Goal: Check status: Check status

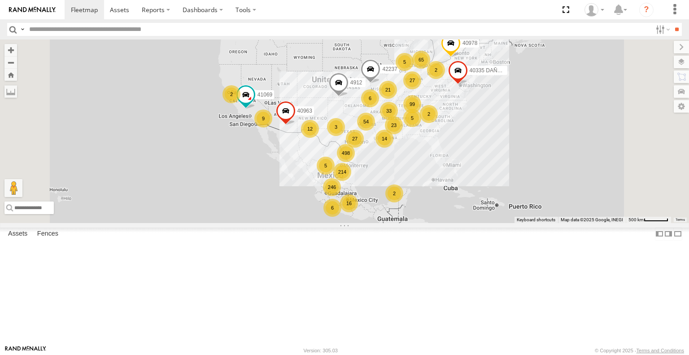
click at [146, 32] on input "text" at bounding box center [339, 29] width 626 height 13
click at [672, 23] on input "**" at bounding box center [677, 29] width 10 height 13
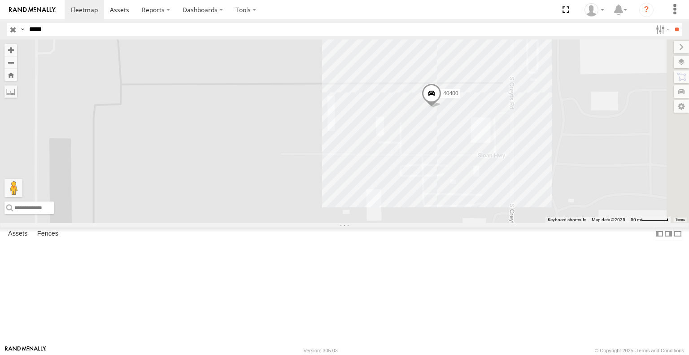
drag, startPoint x: 361, startPoint y: 240, endPoint x: 449, endPoint y: 177, distance: 108.2
click at [449, 177] on div "40400" at bounding box center [344, 130] width 689 height 183
click at [201, 34] on input "*****" at bounding box center [339, 29] width 626 height 13
paste input "*"
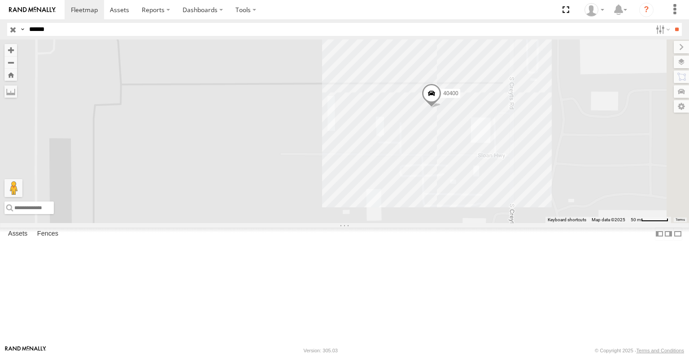
type input "******"
click at [672, 23] on input "**" at bounding box center [677, 29] width 10 height 13
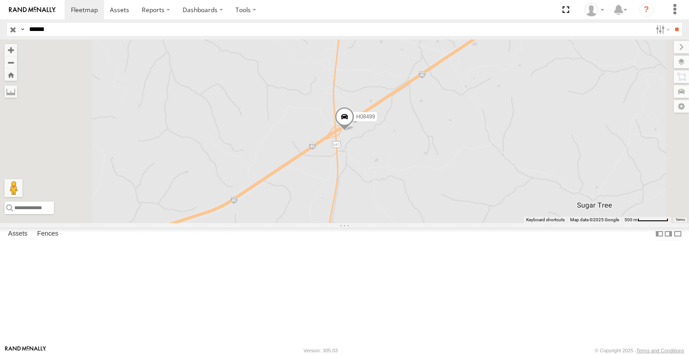
click at [354, 131] on span at bounding box center [345, 119] width 20 height 24
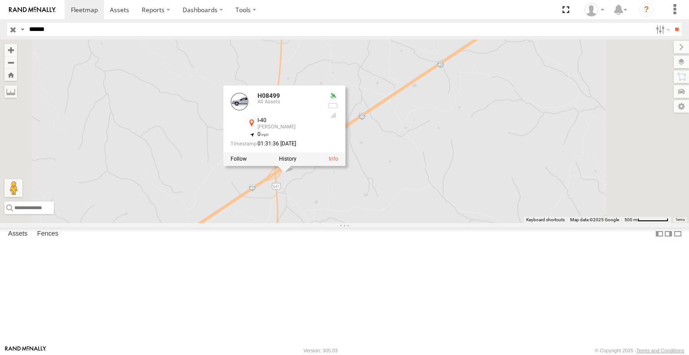
drag, startPoint x: 423, startPoint y: 215, endPoint x: 363, endPoint y: 258, distance: 73.7
click at [363, 223] on div "H08499 H08499 All Assets I-40 [PERSON_NAME] 35.84073 , -88.084 0 01:31:36 [DATE]" at bounding box center [344, 130] width 689 height 183
click at [305, 183] on div "H08499 H08499 All Assets I-40 [PERSON_NAME] 35.84073 , -88.084 0 01:31:36 [DATE]" at bounding box center [344, 130] width 689 height 183
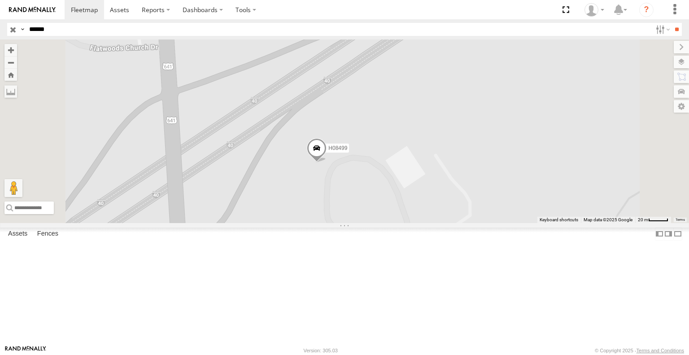
drag, startPoint x: 436, startPoint y: 270, endPoint x: 461, endPoint y: 192, distance: 81.9
click at [461, 191] on div "H08499" at bounding box center [344, 130] width 689 height 183
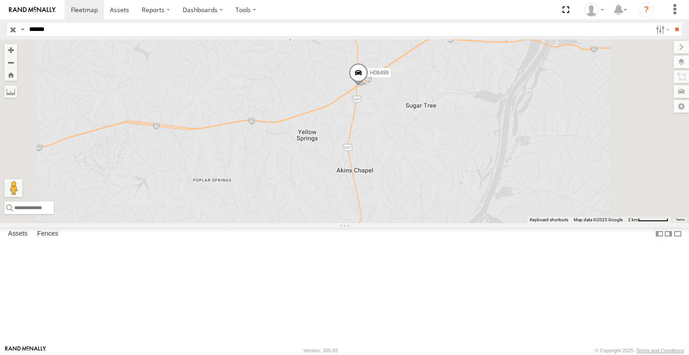
drag, startPoint x: 485, startPoint y: 137, endPoint x: 481, endPoint y: 175, distance: 38.4
click at [485, 179] on div "H08499" at bounding box center [344, 130] width 689 height 183
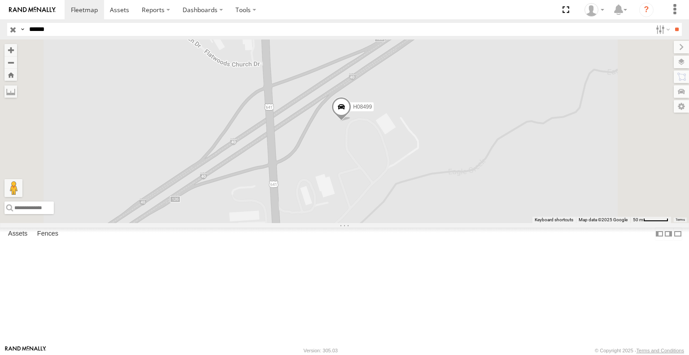
click at [351, 122] on span at bounding box center [342, 109] width 20 height 24
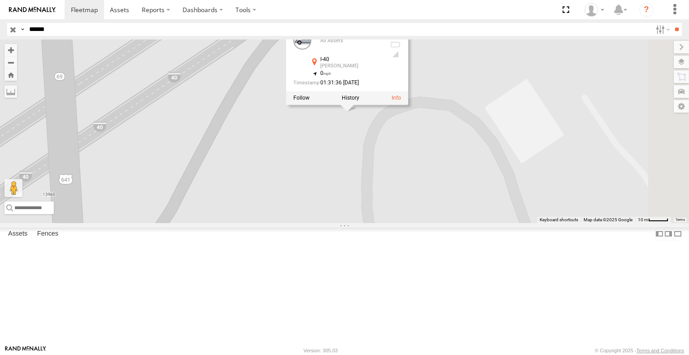
drag, startPoint x: 458, startPoint y: 178, endPoint x: 402, endPoint y: 218, distance: 68.6
click at [402, 218] on div "H08499 H08499 All Assets I-40 [PERSON_NAME] 35.84073 , -88.084 0 01:31:36 [DATE]" at bounding box center [344, 130] width 689 height 183
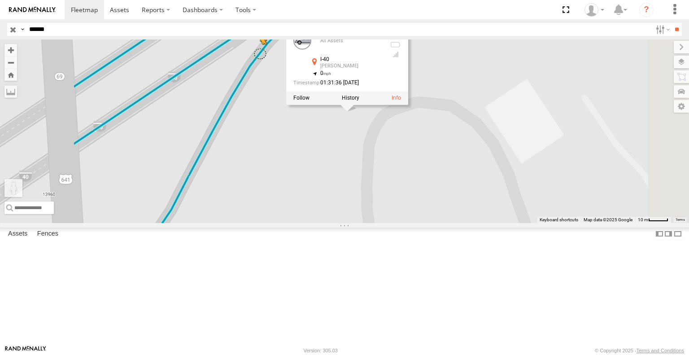
drag, startPoint x: 243, startPoint y: 309, endPoint x: 372, endPoint y: 114, distance: 234.1
click at [372, 114] on div "H08499 H08499 All Assets I-40 [PERSON_NAME] 35.84073 , -88.084 0 01:31:36 [DATE…" at bounding box center [344, 130] width 689 height 183
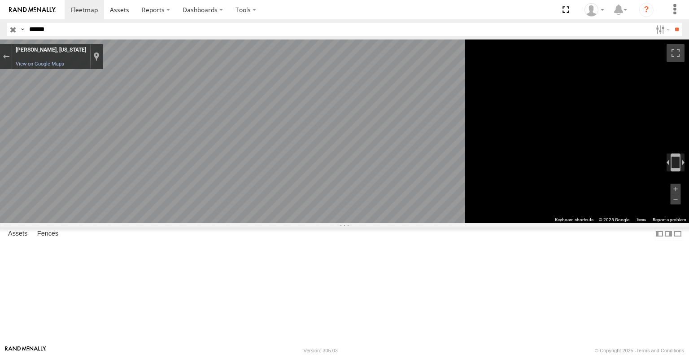
click at [223, 180] on main "To navigate the map with touch gestures double-tap and hold your finger on the …" at bounding box center [344, 192] width 689 height 306
click at [9, 56] on div "Exit the Street View" at bounding box center [6, 56] width 7 height 5
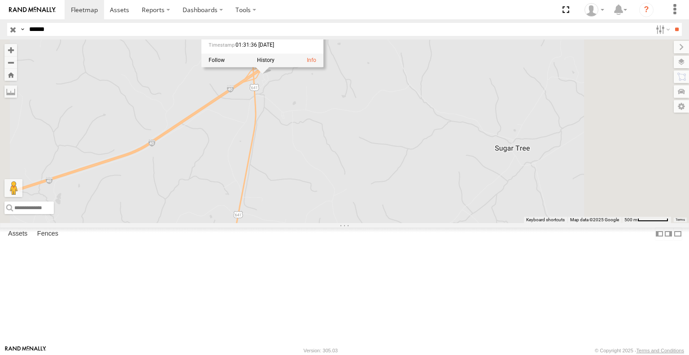
click at [381, 193] on div "H08499 H08499 All Assets I-40 [PERSON_NAME] 35.84073 , -88.084 0 01:31:36 [DATE…" at bounding box center [344, 130] width 689 height 183
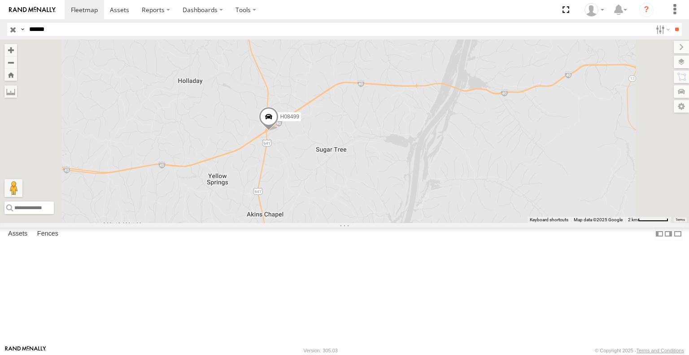
drag, startPoint x: 381, startPoint y: 169, endPoint x: 371, endPoint y: 217, distance: 49.5
click at [371, 217] on div "H08499 Loading..." at bounding box center [344, 130] width 689 height 183
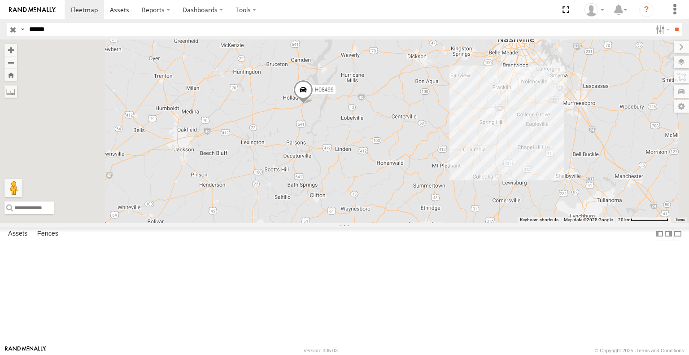
click at [313, 104] on span at bounding box center [303, 92] width 20 height 24
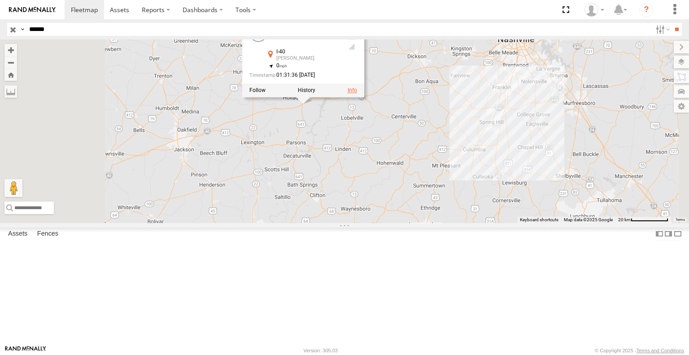
click at [357, 94] on link at bounding box center [352, 90] width 9 height 6
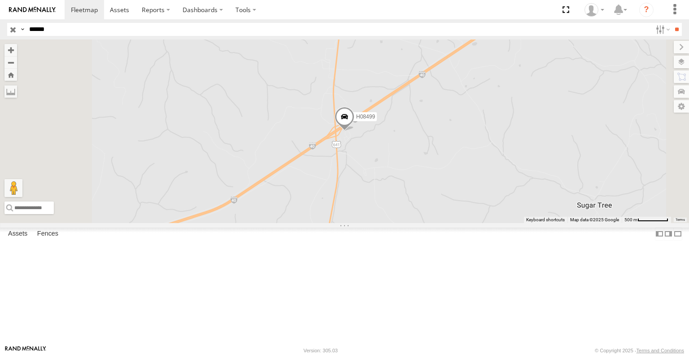
click at [354, 131] on span at bounding box center [345, 119] width 20 height 24
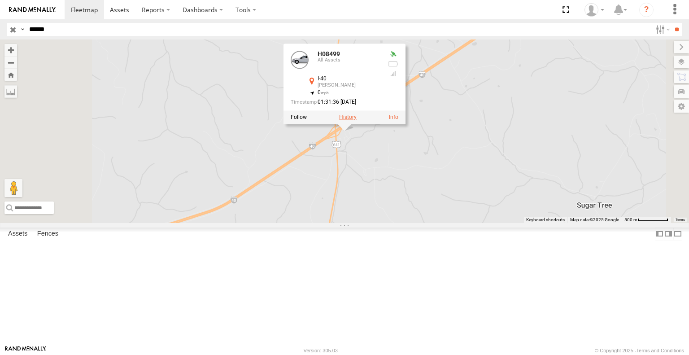
click at [357, 121] on label at bounding box center [347, 117] width 17 height 6
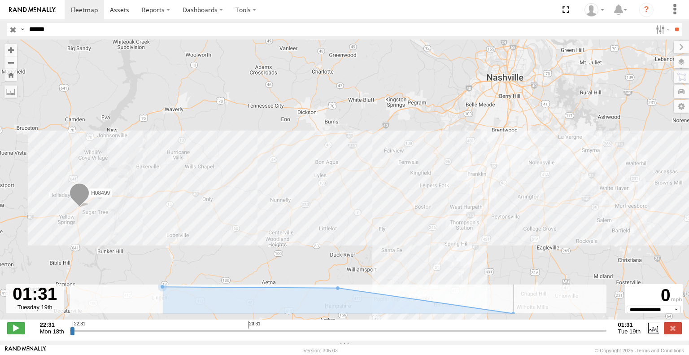
drag, startPoint x: 74, startPoint y: 334, endPoint x: 607, endPoint y: 341, distance: 533.5
type input "**********"
click at [607, 335] on input "range" at bounding box center [338, 330] width 537 height 9
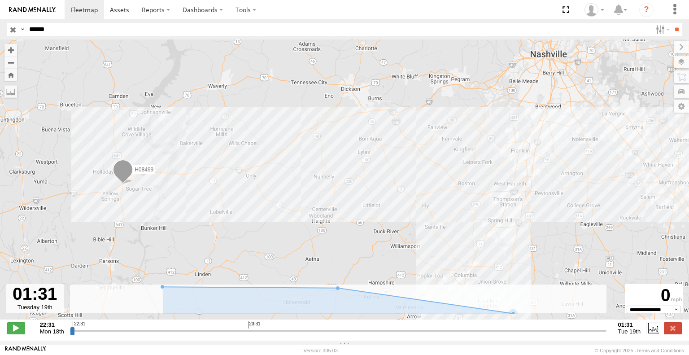
drag, startPoint x: 573, startPoint y: 233, endPoint x: 639, endPoint y: 215, distance: 68.4
click at [639, 215] on div "H08499" at bounding box center [344, 183] width 689 height 289
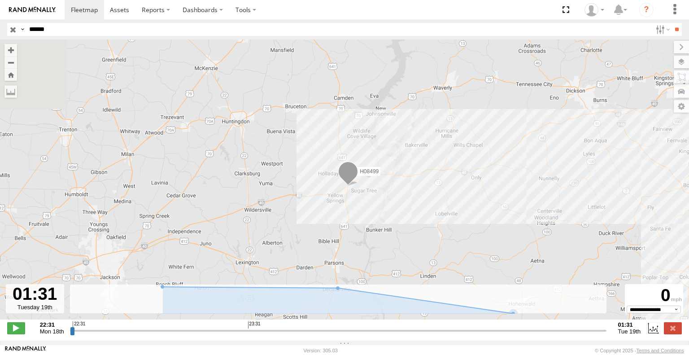
drag, startPoint x: 214, startPoint y: 195, endPoint x: 441, endPoint y: 198, distance: 227.1
click at [441, 198] on div "H08499" at bounding box center [344, 183] width 689 height 289
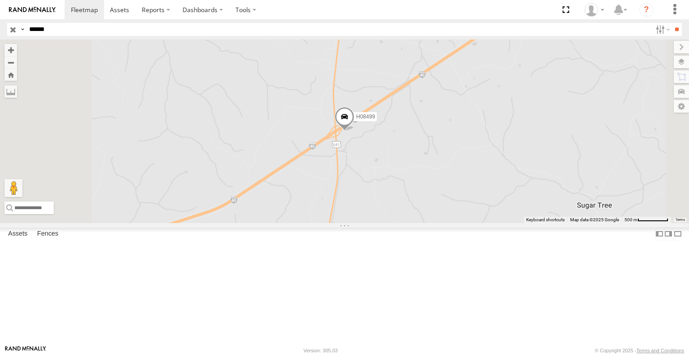
click at [0, 0] on span at bounding box center [0, 0] width 0 height 0
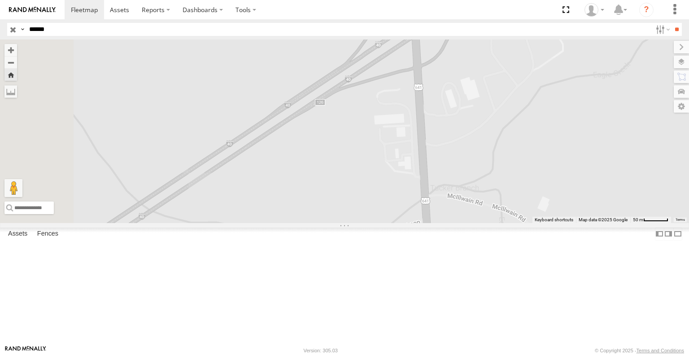
drag, startPoint x: 343, startPoint y: 260, endPoint x: 626, endPoint y: 119, distance: 316.4
click at [626, 119] on div "H08499" at bounding box center [344, 130] width 689 height 183
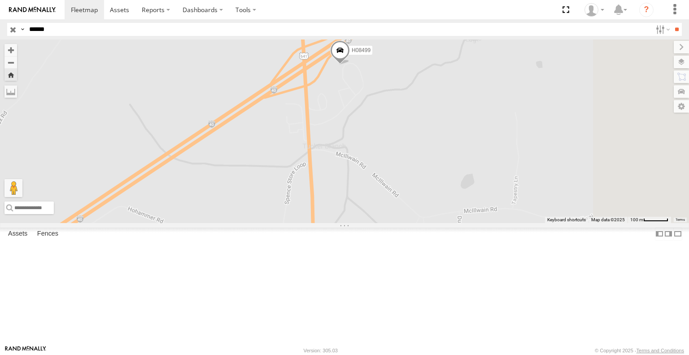
drag, startPoint x: 450, startPoint y: 265, endPoint x: 357, endPoint y: 242, distance: 95.7
click at [357, 223] on div "H08499" at bounding box center [344, 130] width 689 height 183
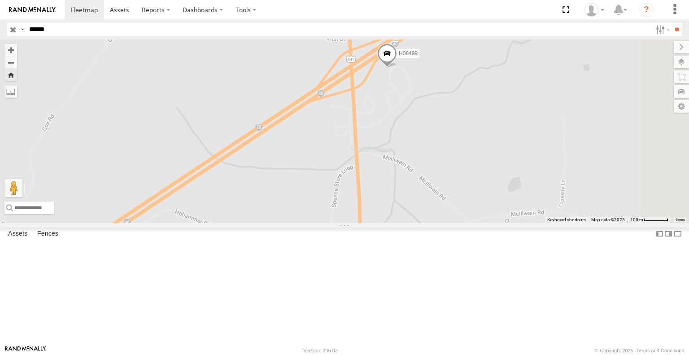
drag, startPoint x: 338, startPoint y: 149, endPoint x: 383, endPoint y: 137, distance: 45.8
click at [383, 137] on div "H08499" at bounding box center [344, 130] width 689 height 183
click at [397, 68] on span at bounding box center [387, 56] width 20 height 24
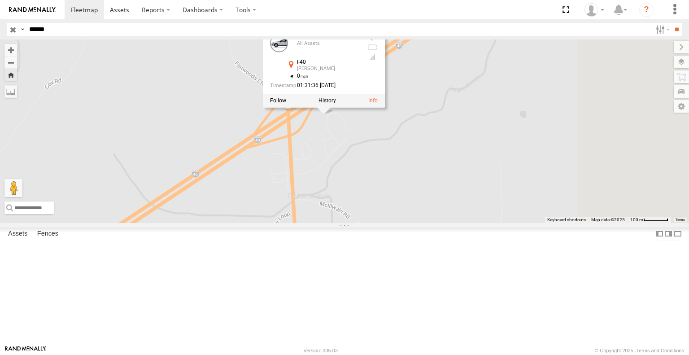
drag, startPoint x: 507, startPoint y: 170, endPoint x: 440, endPoint y: 219, distance: 83.5
click at [440, 219] on div "H08499 H08499 All Assets I-40 [PERSON_NAME] 35.84073 , -88.084 0 01:31:36 [DATE]" at bounding box center [344, 130] width 689 height 183
click at [429, 214] on div "H08499 H08499 All Assets I-40 [PERSON_NAME] 35.84073 , -88.084 0 01:31:36 [DATE]" at bounding box center [344, 130] width 689 height 183
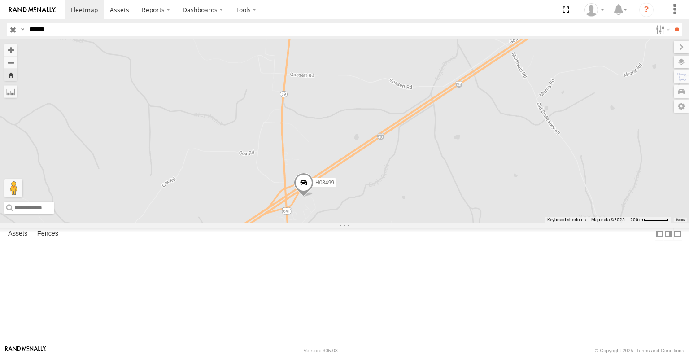
drag, startPoint x: 578, startPoint y: 144, endPoint x: 497, endPoint y: 236, distance: 123.4
click at [497, 223] on div "H08499" at bounding box center [344, 130] width 689 height 183
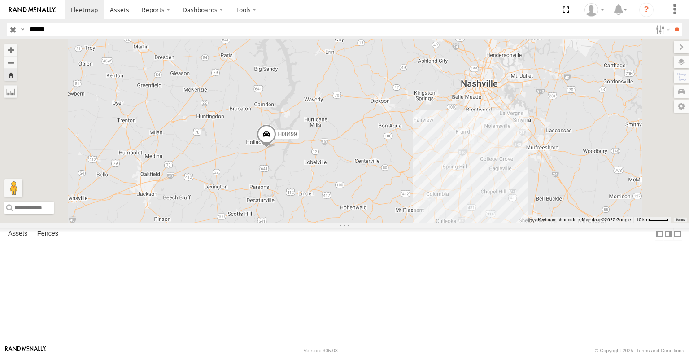
click at [276, 149] on span at bounding box center [267, 136] width 20 height 24
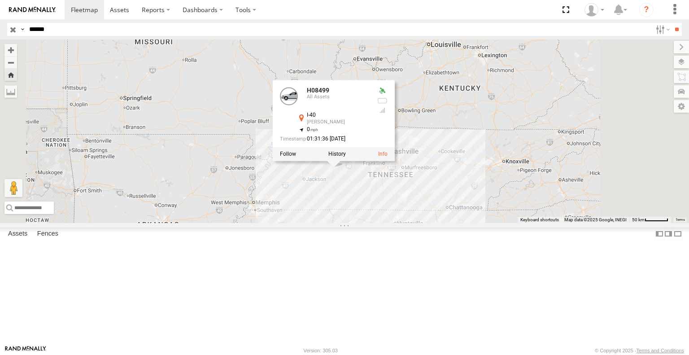
click at [297, 149] on div "H08499 H08499 All Assets I-40 [PERSON_NAME] 35.84073 , -88.084 0 01:31:36 [DATE]" at bounding box center [344, 130] width 689 height 183
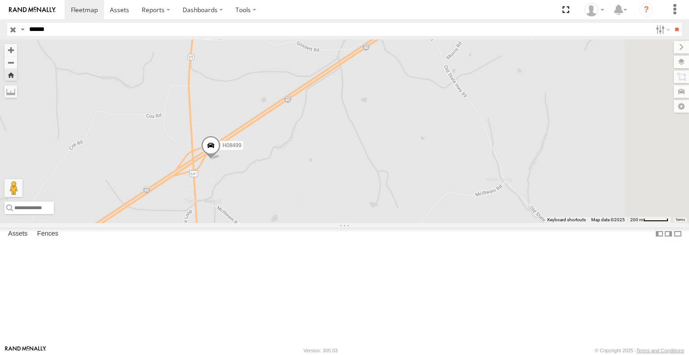
drag, startPoint x: 413, startPoint y: 232, endPoint x: 322, endPoint y: 170, distance: 110.1
click at [322, 170] on div "H08499" at bounding box center [344, 130] width 689 height 183
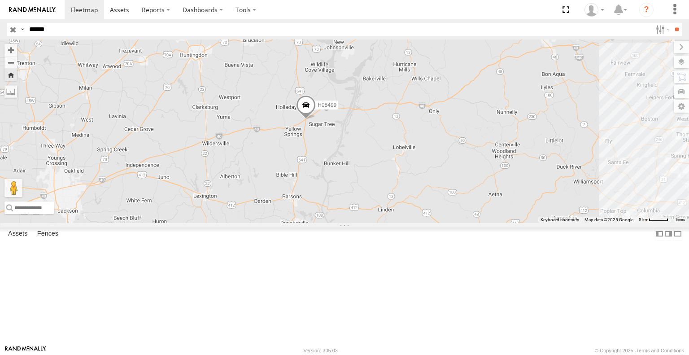
drag, startPoint x: 344, startPoint y: 176, endPoint x: 468, endPoint y: 204, distance: 127.9
click at [468, 204] on div "H08499" at bounding box center [344, 130] width 689 height 183
